Goal: Task Accomplishment & Management: Use online tool/utility

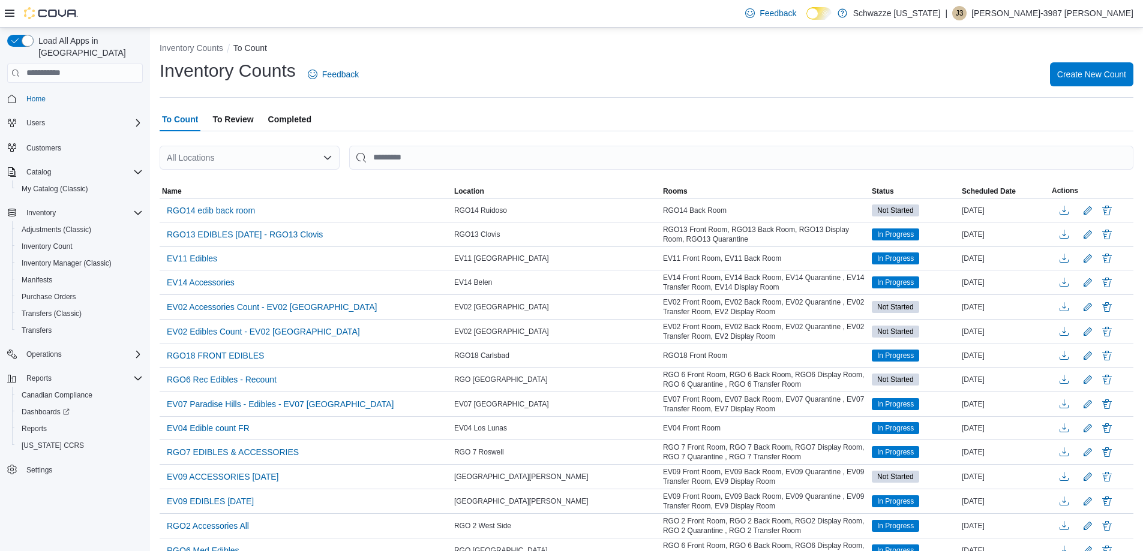
scroll to position [180, 0]
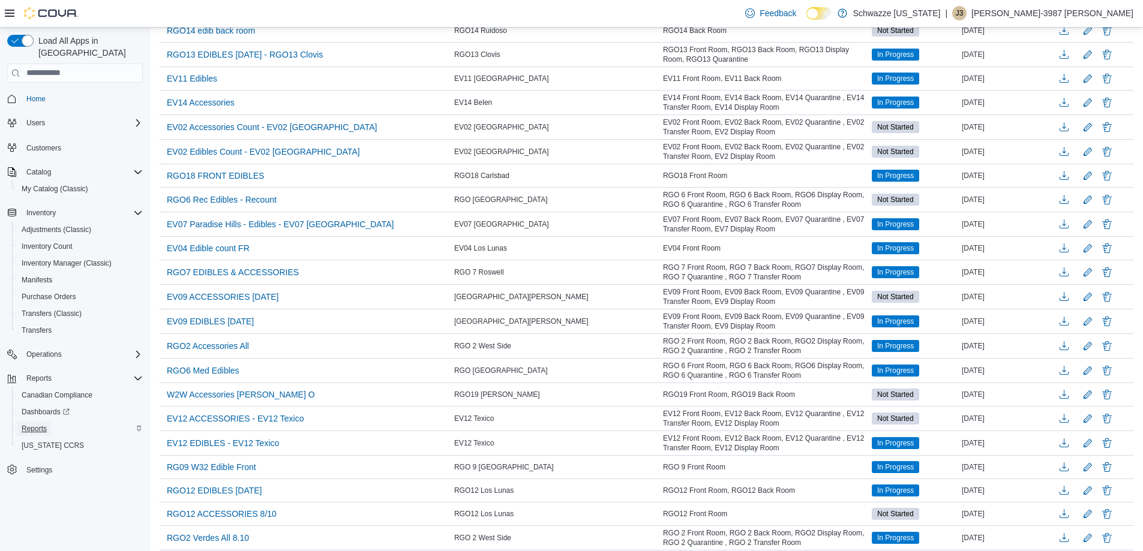
drag, startPoint x: 38, startPoint y: 419, endPoint x: 79, endPoint y: 415, distance: 40.4
click at [39, 424] on span "Reports" at bounding box center [34, 429] width 25 height 10
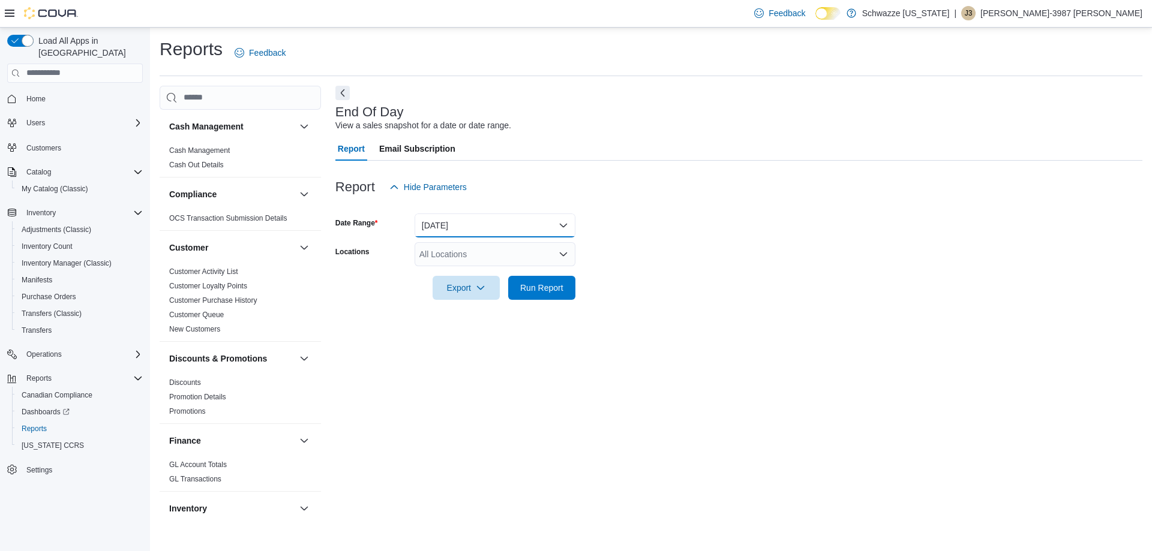
click at [443, 226] on button "[DATE]" at bounding box center [495, 226] width 161 height 24
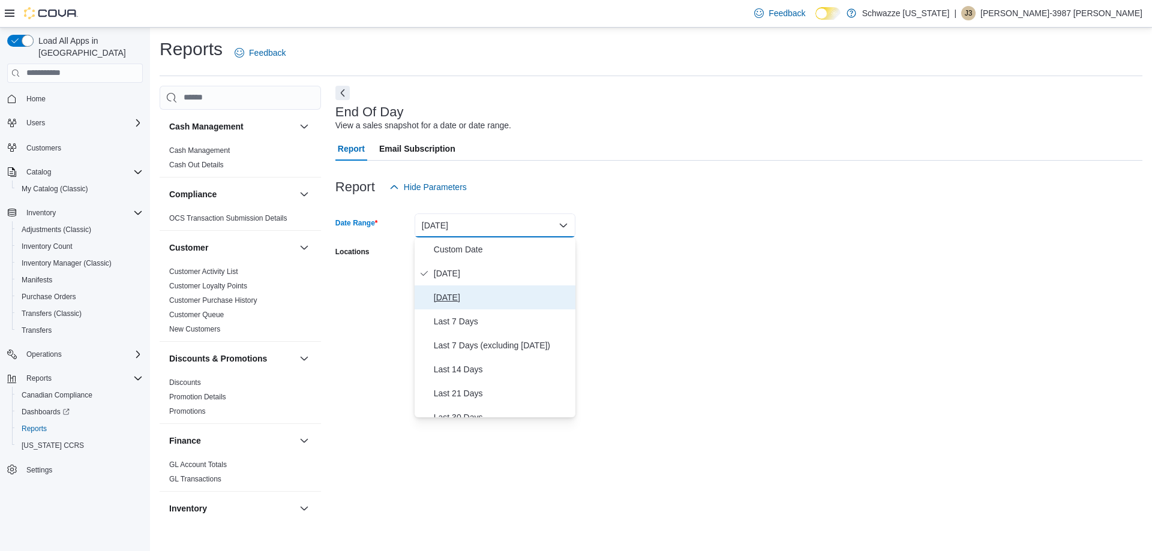
click at [459, 301] on span "[DATE]" at bounding box center [502, 297] width 137 height 14
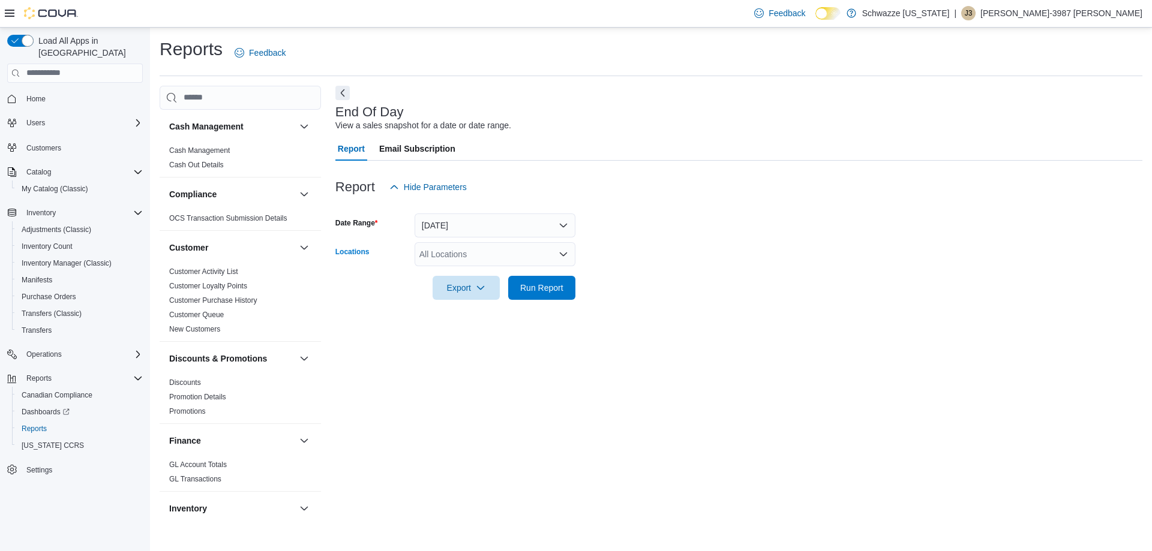
click at [481, 257] on div "All Locations" at bounding box center [495, 254] width 161 height 24
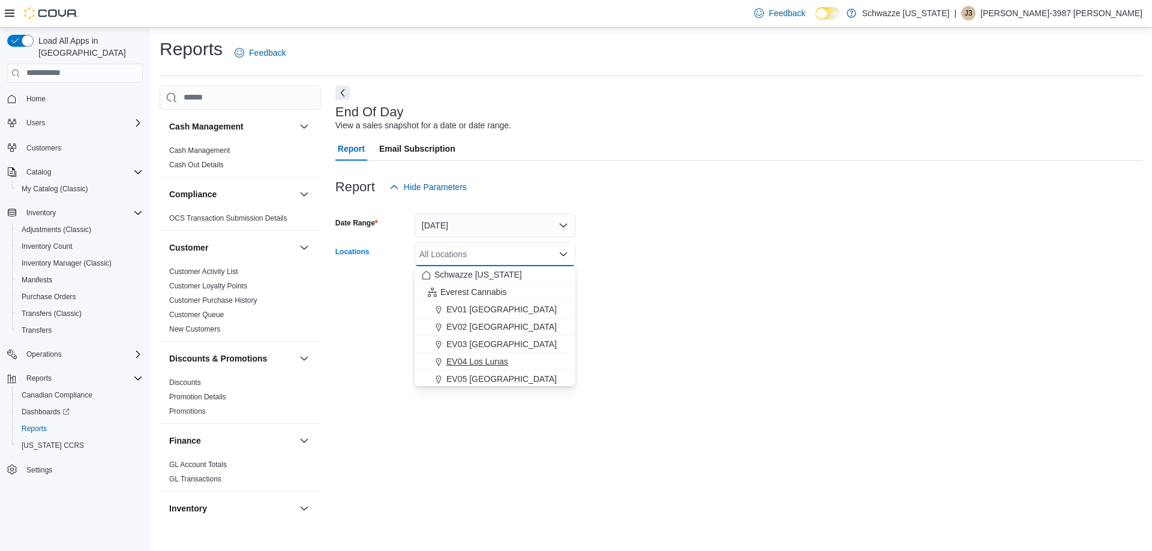
click at [473, 357] on span "EV04 Los Lunas" at bounding box center [477, 362] width 62 height 12
click at [650, 302] on div at bounding box center [738, 307] width 807 height 14
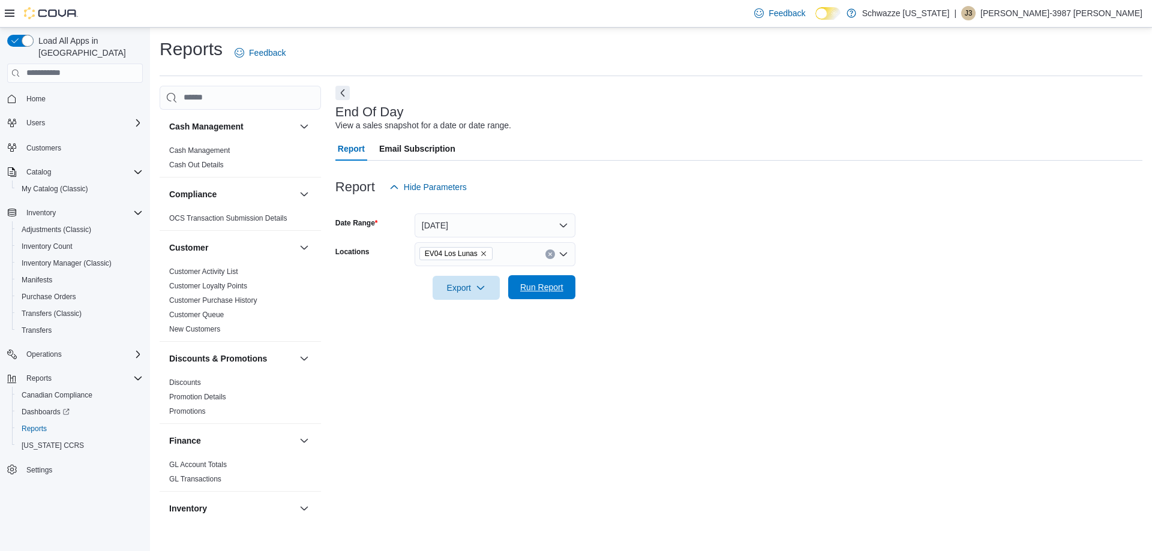
click at [551, 292] on span "Run Report" at bounding box center [541, 287] width 43 height 12
